Goal: Transaction & Acquisition: Purchase product/service

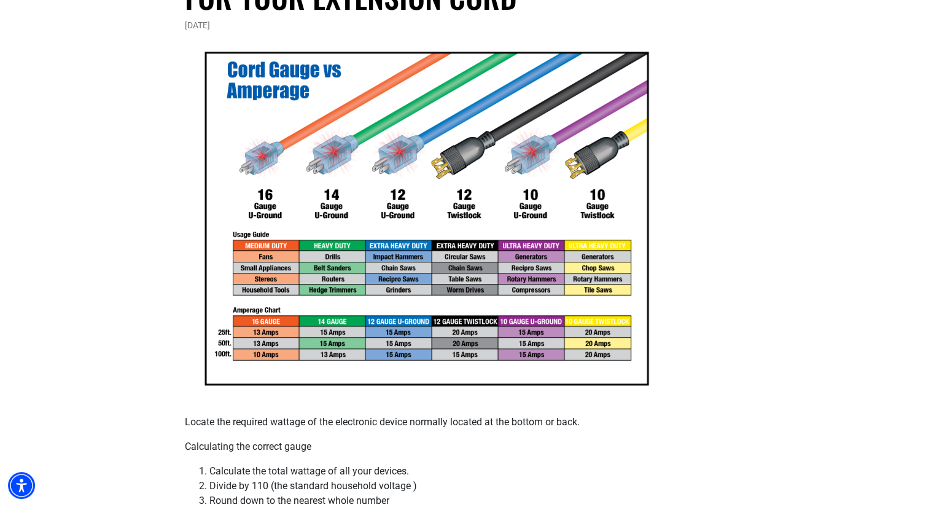
scroll to position [221, 0]
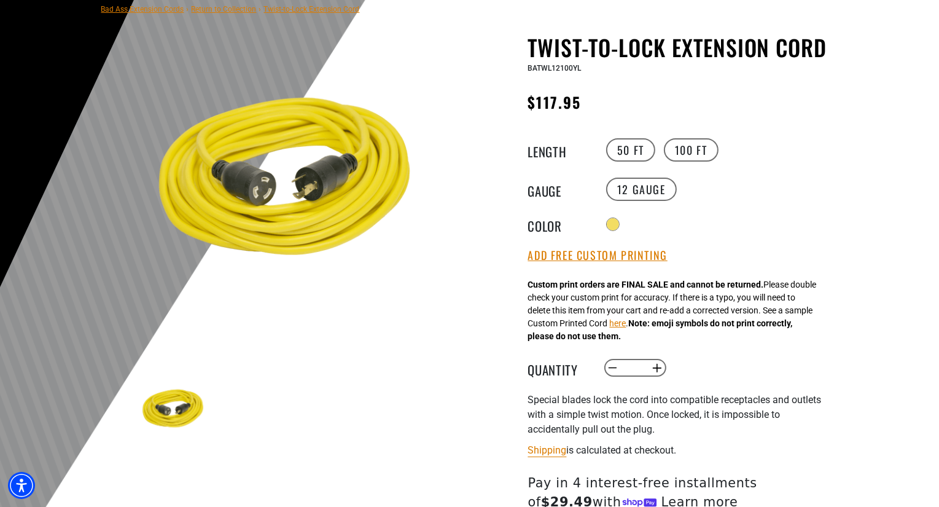
click at [332, 327] on img at bounding box center [286, 185] width 296 height 296
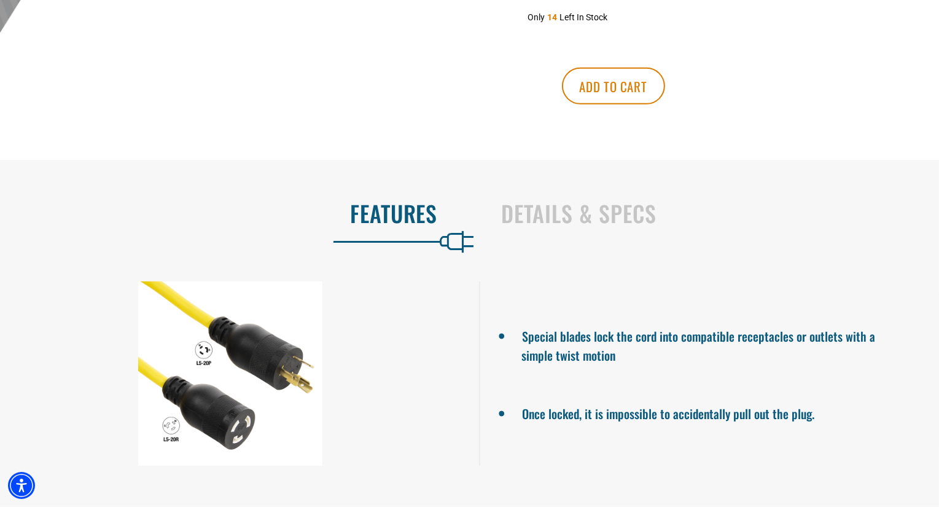
scroll to position [688, 0]
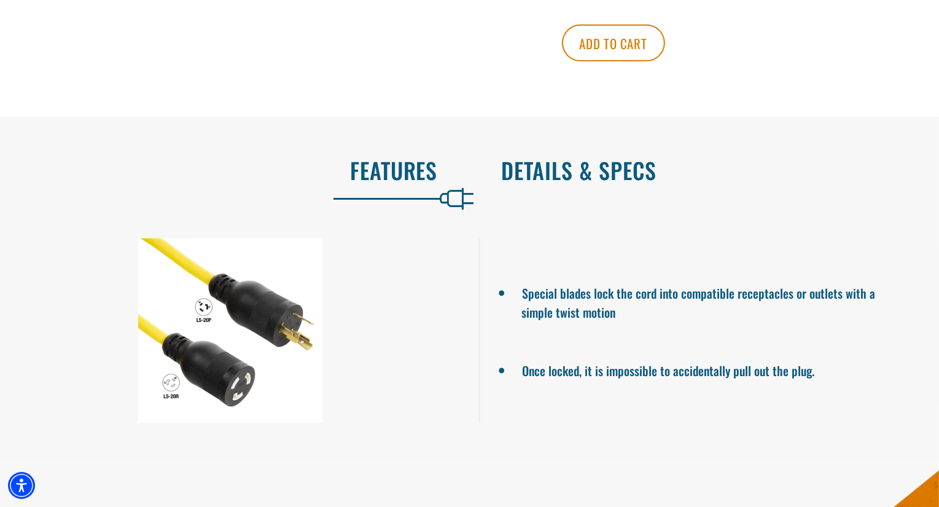
click at [562, 175] on h2 "Details & Specs" at bounding box center [708, 170] width 412 height 26
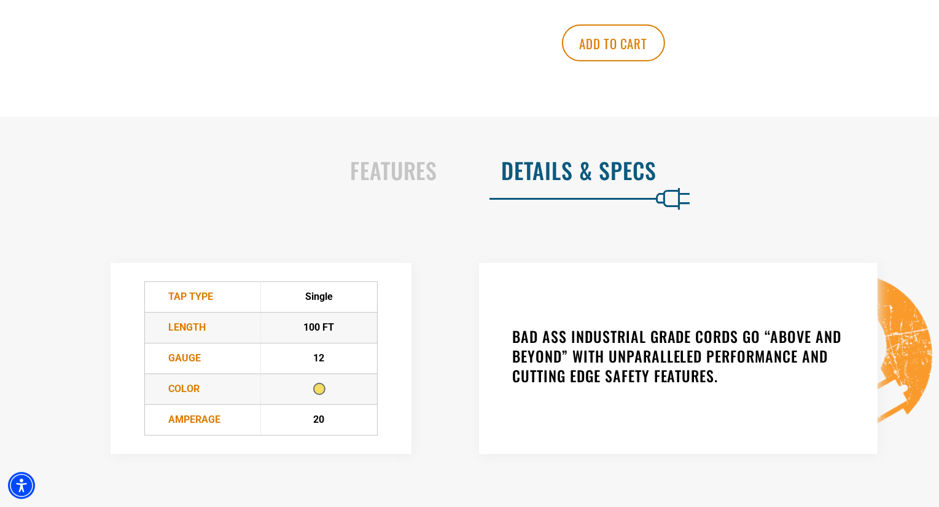
click at [37, 314] on div "TAP Type Single Length 100 FT Gauge 12 Color 20" at bounding box center [470, 358] width 958 height 240
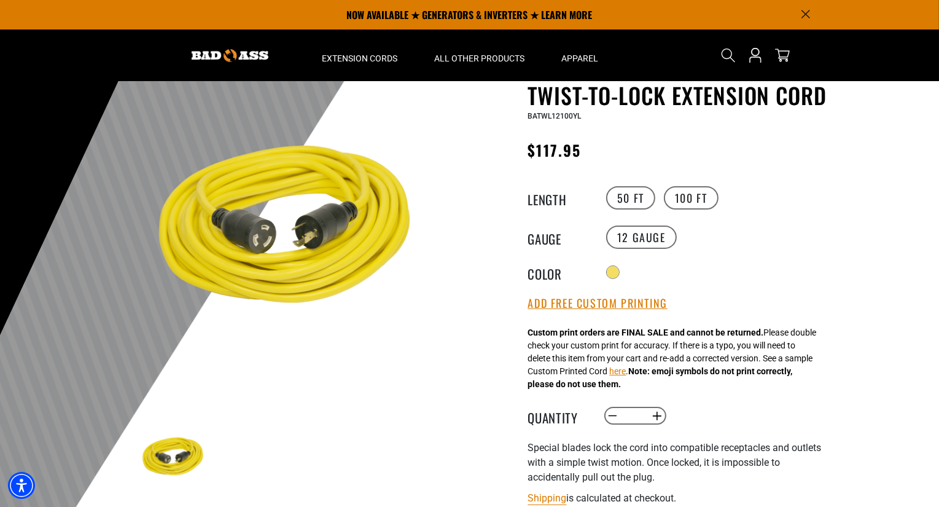
scroll to position [49, 0]
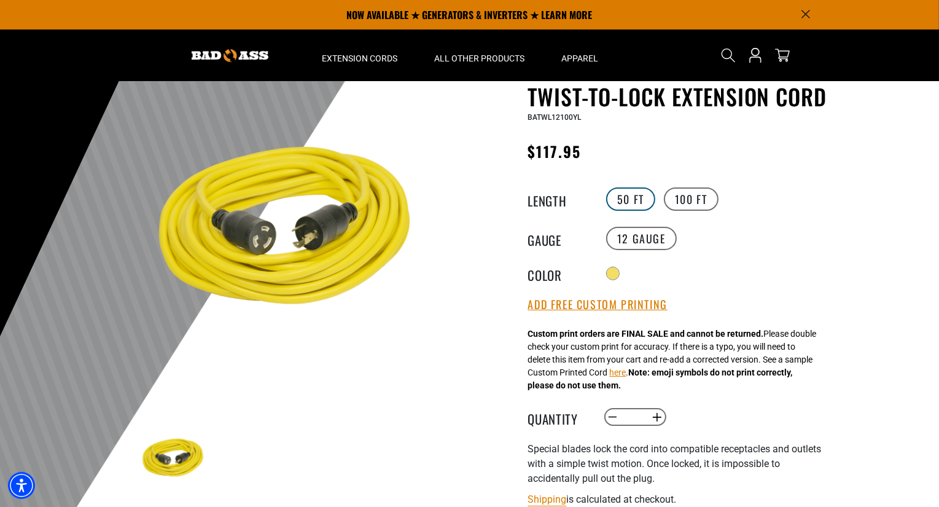
click at [625, 198] on label "50 FT" at bounding box center [630, 198] width 49 height 23
click at [327, 375] on img at bounding box center [286, 234] width 296 height 296
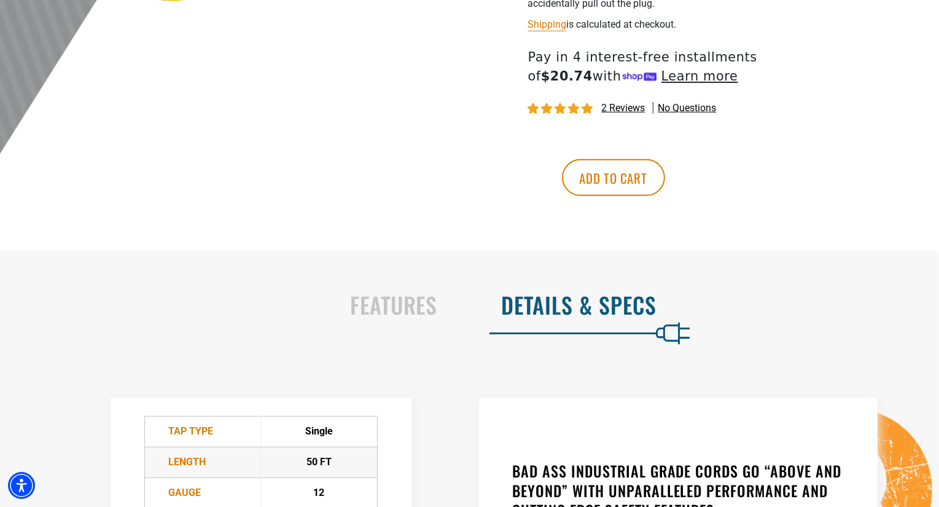
scroll to position [663, 0]
